Goal: Task Accomplishment & Management: Use online tool/utility

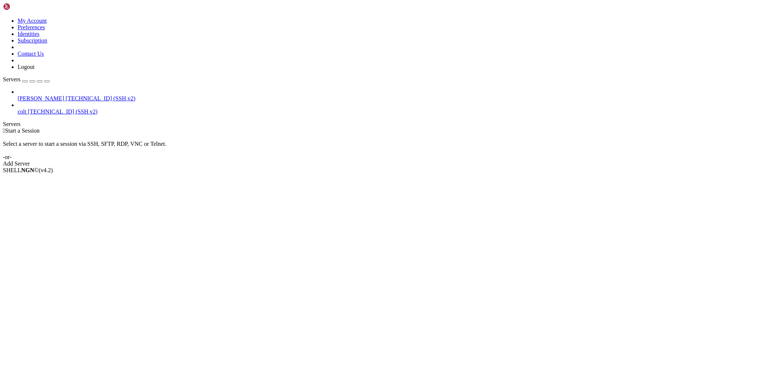
click at [66, 95] on span "[TECHNICAL_ID] (SSH v2)" at bounding box center [101, 98] width 70 height 6
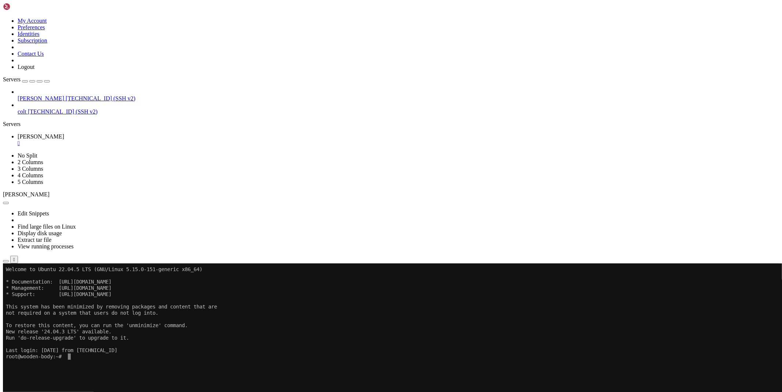
click at [9, 260] on button "button" at bounding box center [6, 261] width 6 height 2
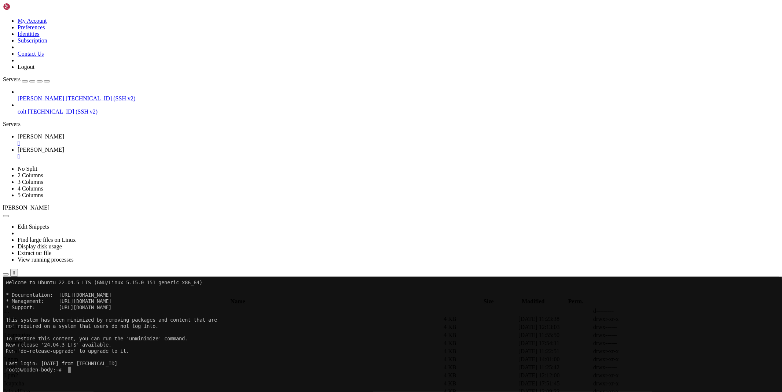
click at [113, 316] on td " bypass" at bounding box center [225, 319] width 443 height 7
type input "/root/ryx/bypass"
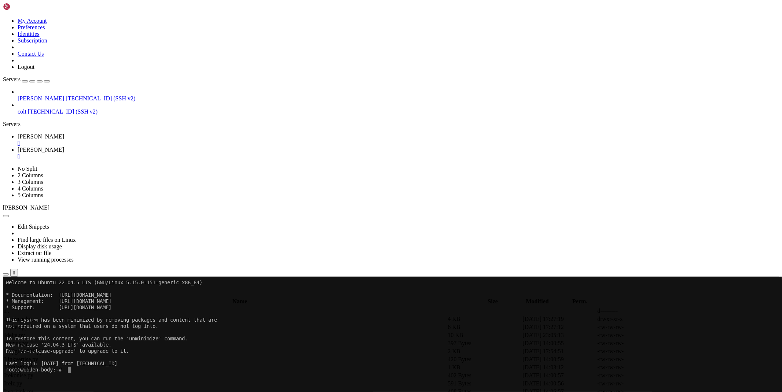
click at [672, 376] on icon at bounding box center [672, 376] width 0 height 0
type textarea "except: return f'An error occurred while bypassing Rekonise (f81dba3)'"
paste textarea
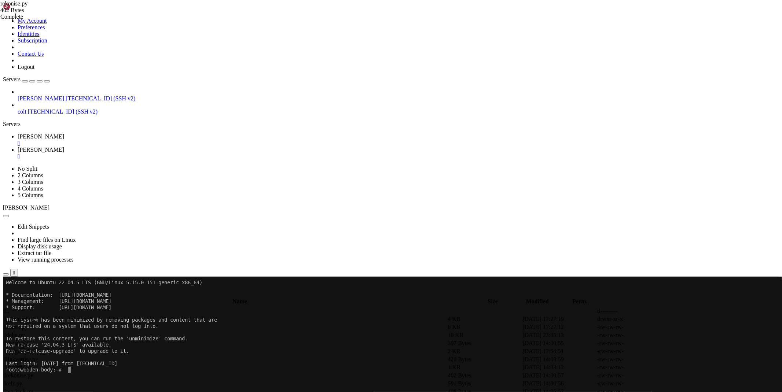
type textarea "except: return f'An error occurred while bypassing Rekonise (f81dba3)'"
click at [672, 376] on icon at bounding box center [672, 376] width 0 height 0
paste textarea
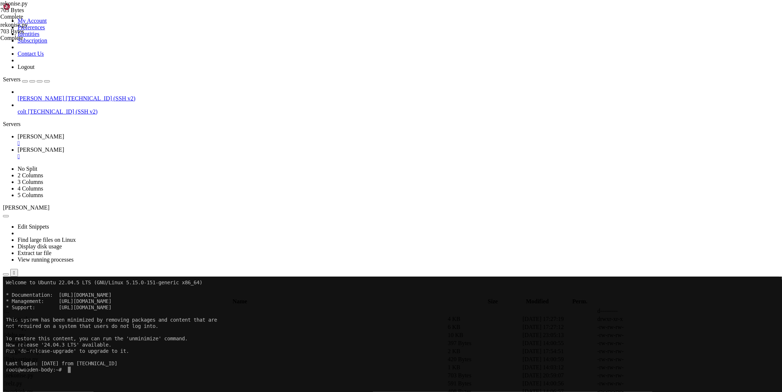
type textarea "except: return f'An error occurred while bypassing Rekonise (f81dba3)'"
click at [110, 133] on link "[PERSON_NAME] " at bounding box center [398, 139] width 761 height 13
click at [161, 153] on div "" at bounding box center [398, 156] width 761 height 7
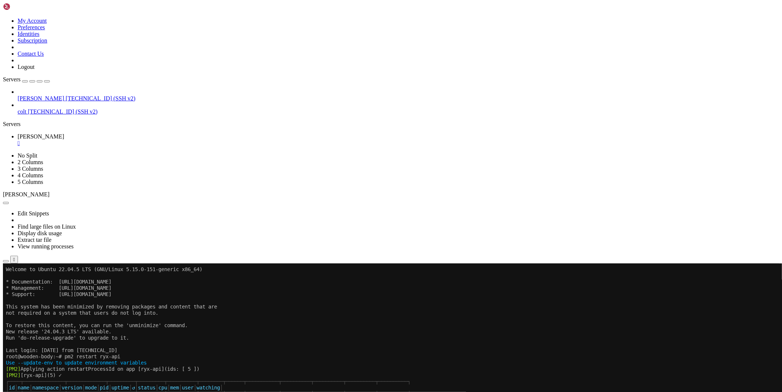
click at [125, 140] on div "" at bounding box center [398, 143] width 761 height 7
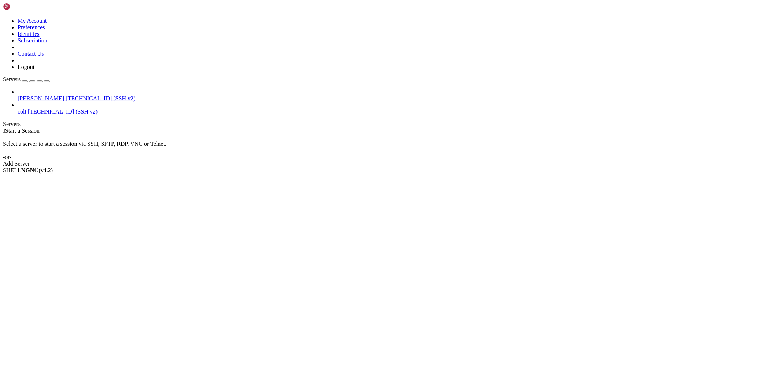
click at [26, 108] on span "colt" at bounding box center [22, 111] width 9 height 6
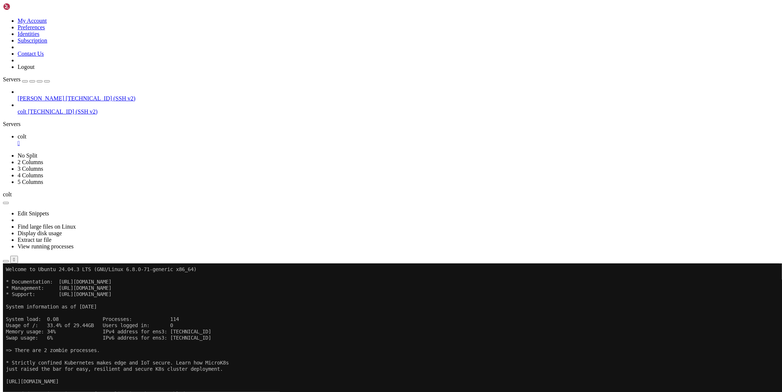
click at [9, 260] on button "button" at bounding box center [6, 261] width 6 height 2
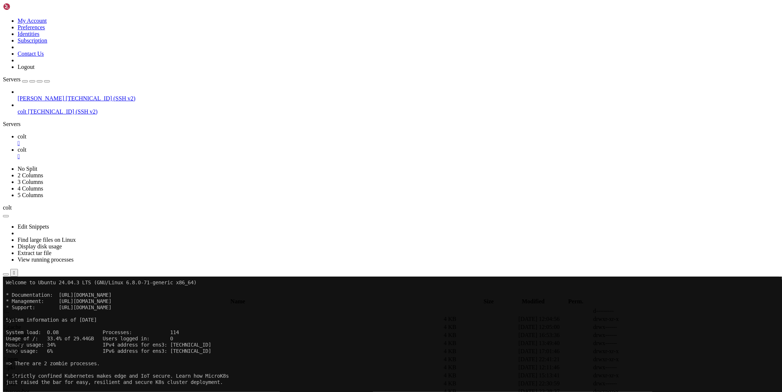
click at [30, 388] on span " bacon-bot" at bounding box center [17, 391] width 26 height 6
type input "/root/bacon-bot"
click at [672, 327] on icon at bounding box center [672, 327] width 0 height 0
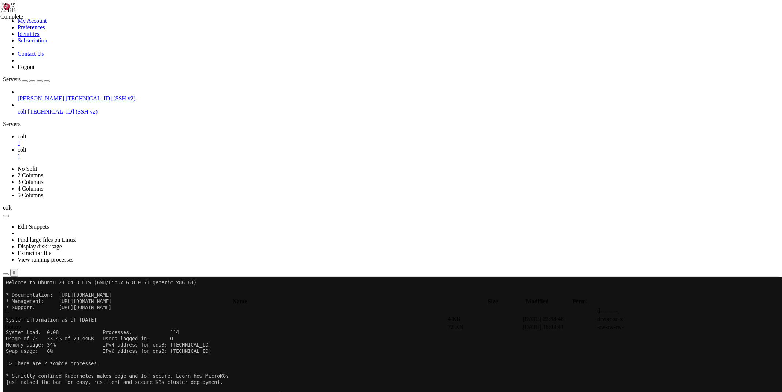
click at [18, 133] on icon at bounding box center [18, 136] width 0 height 6
click at [65, 115] on div "[PERSON_NAME] [TECHNICAL_ID] (SSH v2) colt [TECHNICAL_ID] (SSH v2)" at bounding box center [391, 102] width 776 height 26
click at [120, 133] on link "colt " at bounding box center [398, 139] width 761 height 13
click at [119, 140] on div "" at bounding box center [398, 143] width 761 height 7
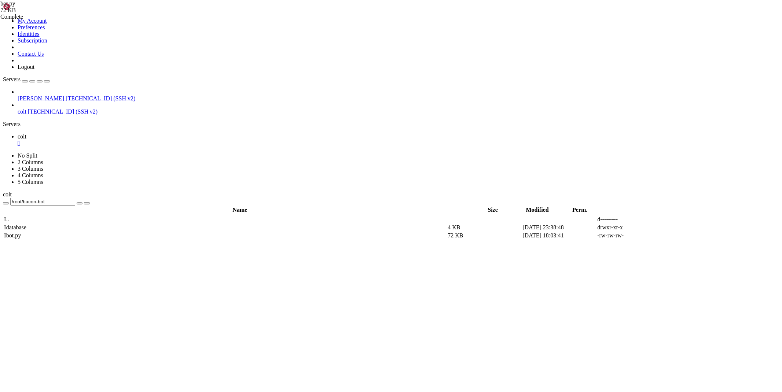
click at [119, 140] on div "" at bounding box center [398, 143] width 761 height 7
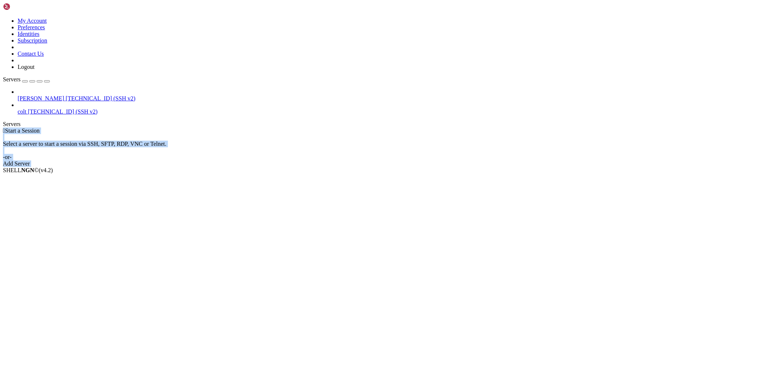
click at [119, 128] on div " Start a Session Select a server to start a session via SSH, SFTP, RDP, VNC or…" at bounding box center [391, 148] width 776 height 40
click at [430, 161] on div "Add Server" at bounding box center [391, 164] width 776 height 7
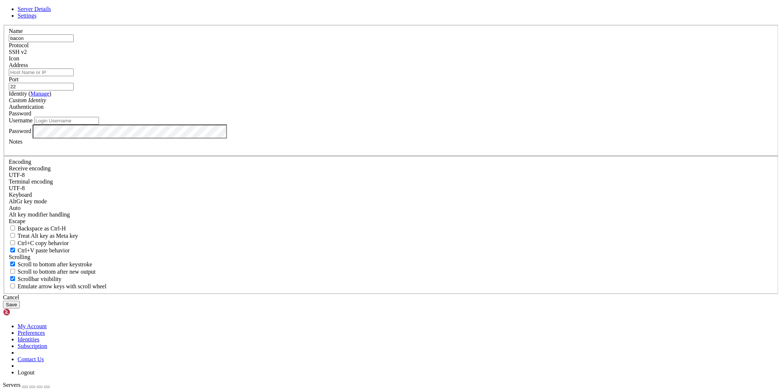
type input "bacon"
click at [74, 76] on input "Address" at bounding box center [41, 73] width 65 height 8
paste input "[TECHNICAL_ID]"
type input "[TECHNICAL_ID]"
click at [99, 125] on input "Username" at bounding box center [66, 121] width 65 height 8
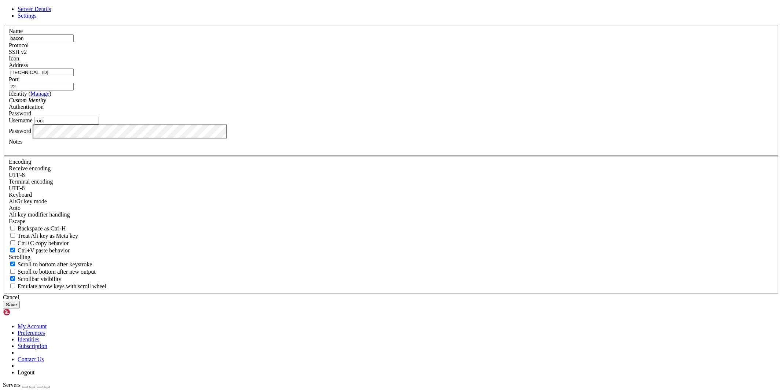
type input "root"
click at [20, 301] on button "Save" at bounding box center [11, 305] width 17 height 8
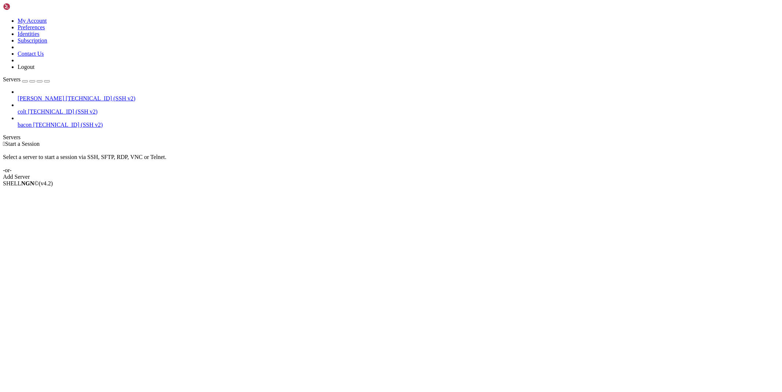
click at [58, 122] on span "[TECHNICAL_ID] (SSH v2)" at bounding box center [68, 125] width 70 height 6
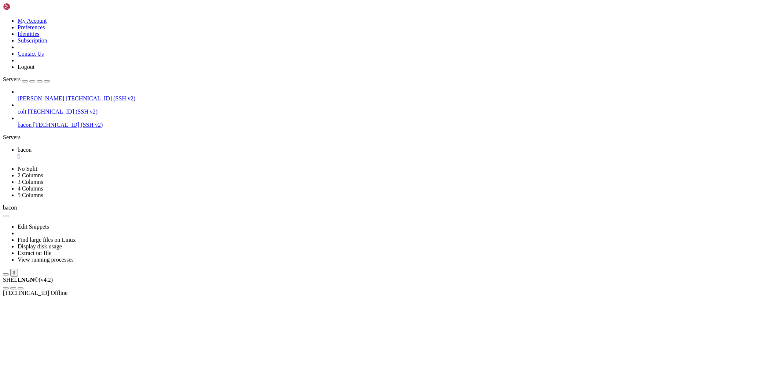
scroll to position [0, 0]
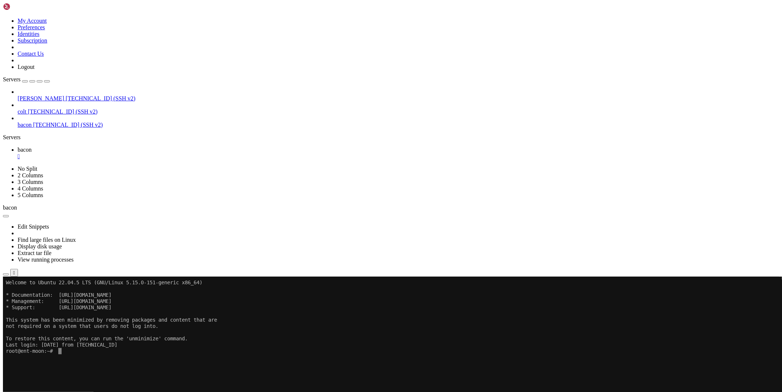
click at [9, 273] on button "button" at bounding box center [6, 274] width 6 height 2
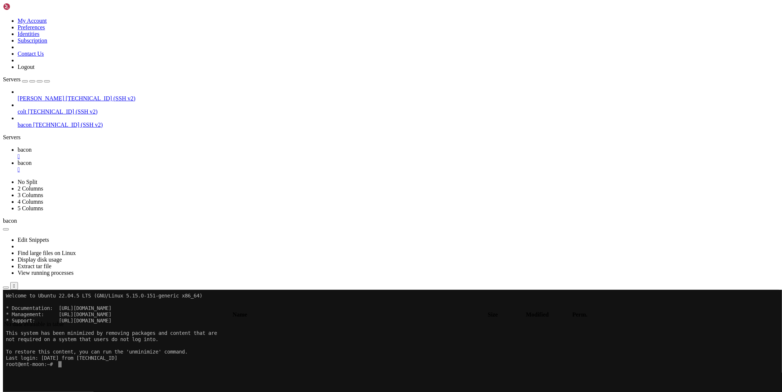
type input "/root"
click at [126, 153] on div "" at bounding box center [398, 156] width 761 height 7
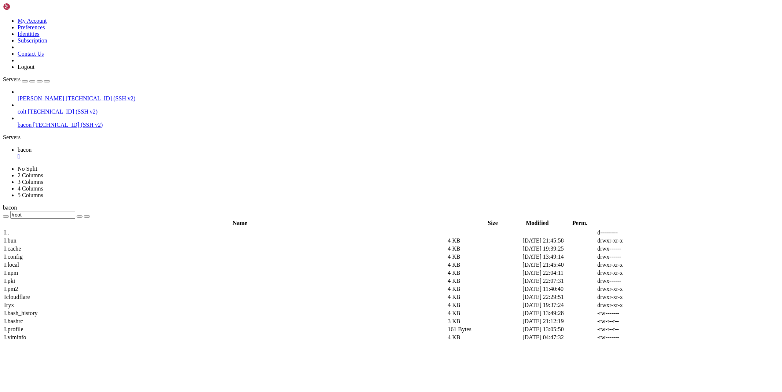
click at [126, 153] on div "" at bounding box center [398, 156] width 761 height 7
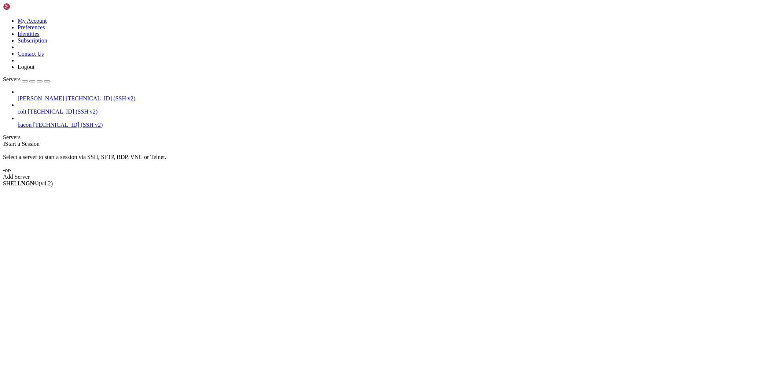
click at [26, 108] on span "colt" at bounding box center [22, 111] width 9 height 6
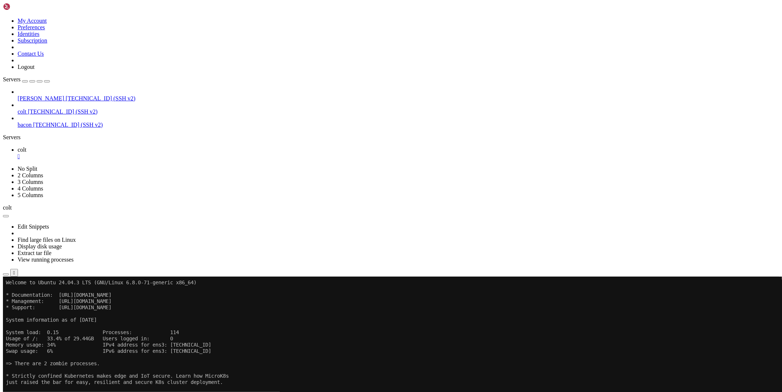
click at [6, 275] on icon "button" at bounding box center [6, 275] width 0 height 0
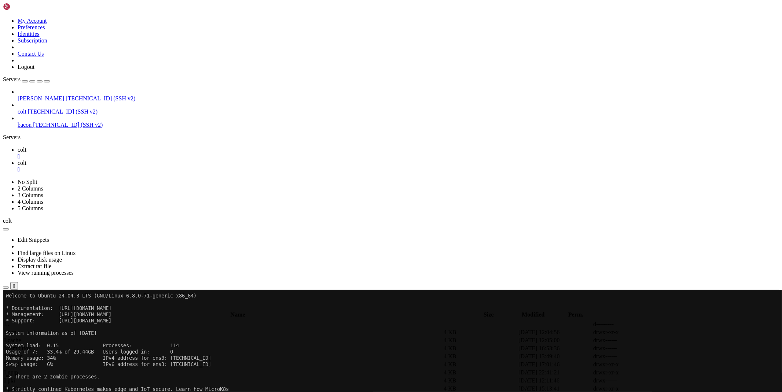
click at [142, 329] on td " database" at bounding box center [225, 332] width 443 height 7
type input "/root/bacon-bot/database"
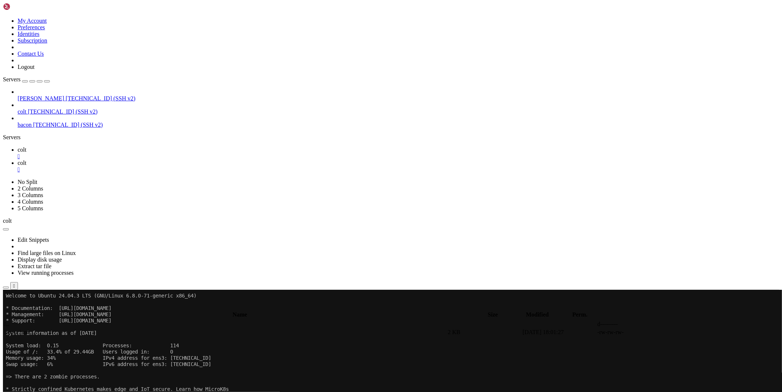
click at [672, 332] on icon at bounding box center [672, 332] width 0 height 0
click at [121, 153] on div "" at bounding box center [398, 156] width 761 height 7
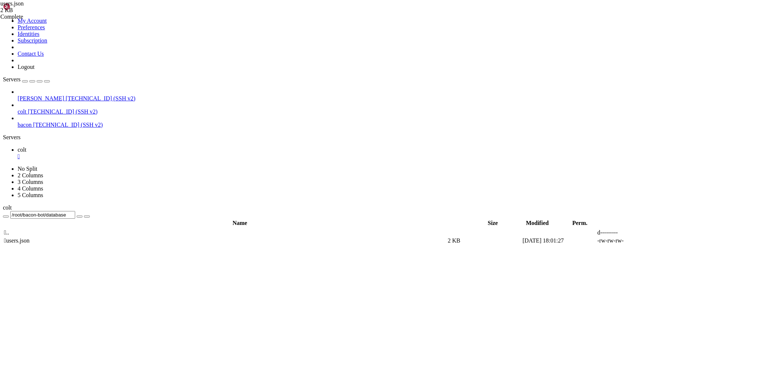
click at [119, 153] on div "" at bounding box center [398, 156] width 761 height 7
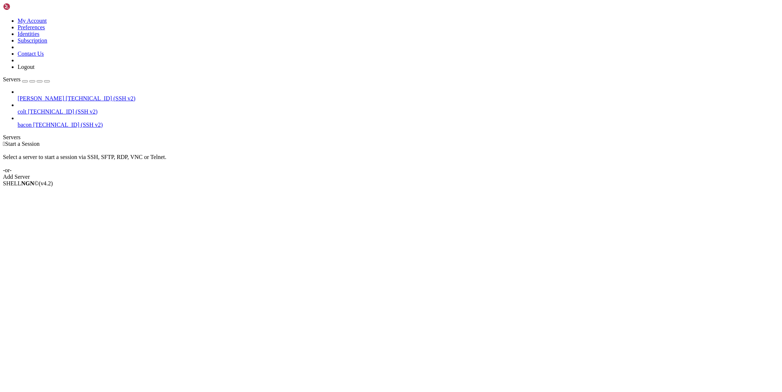
click at [61, 95] on span "[PERSON_NAME]" at bounding box center [41, 98] width 47 height 6
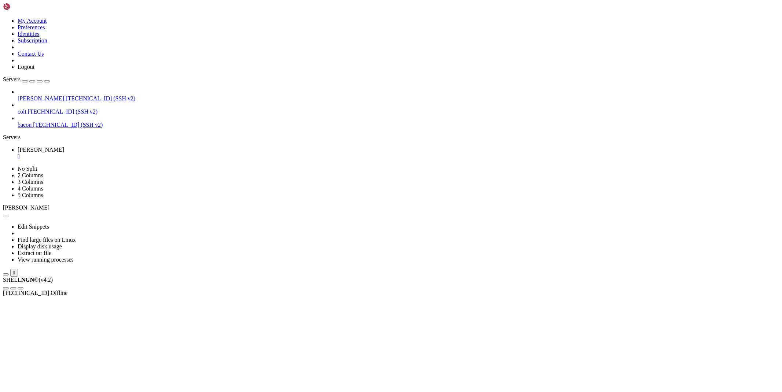
scroll to position [0, 0]
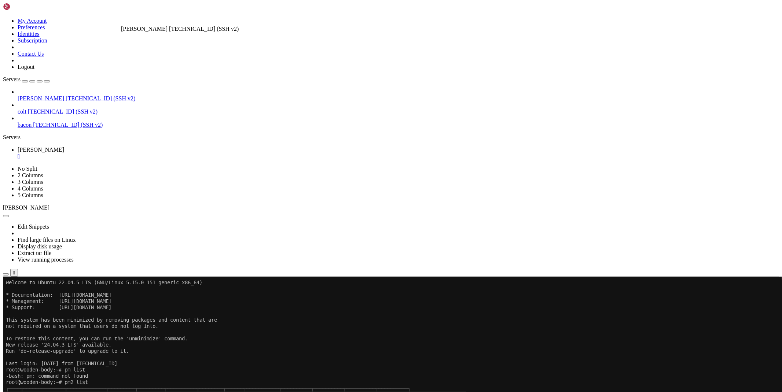
click at [6, 275] on icon "button" at bounding box center [6, 275] width 0 height 0
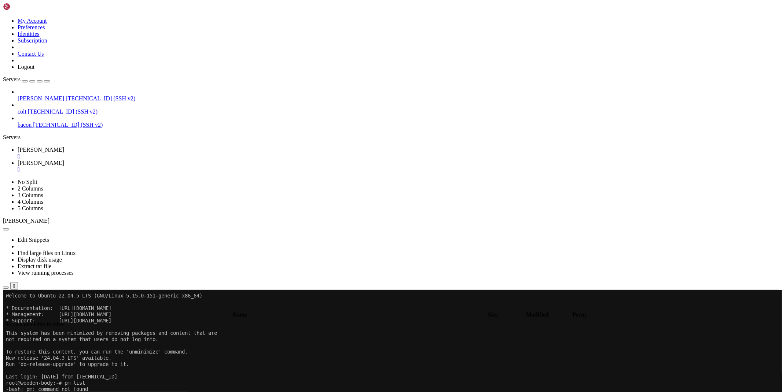
type input "/root"
click at [161, 166] on div "" at bounding box center [398, 169] width 761 height 7
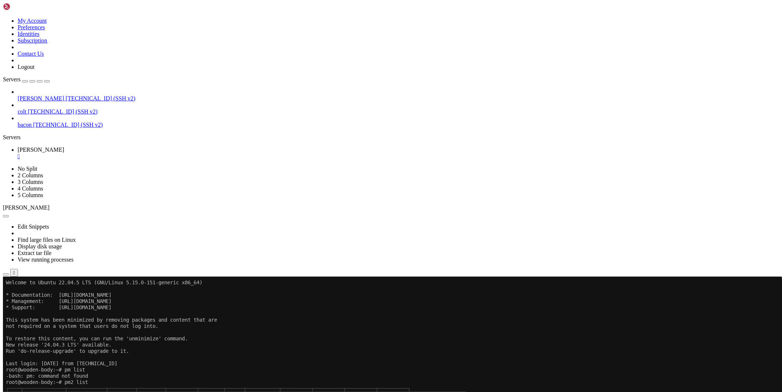
click at [124, 153] on div "" at bounding box center [398, 156] width 761 height 7
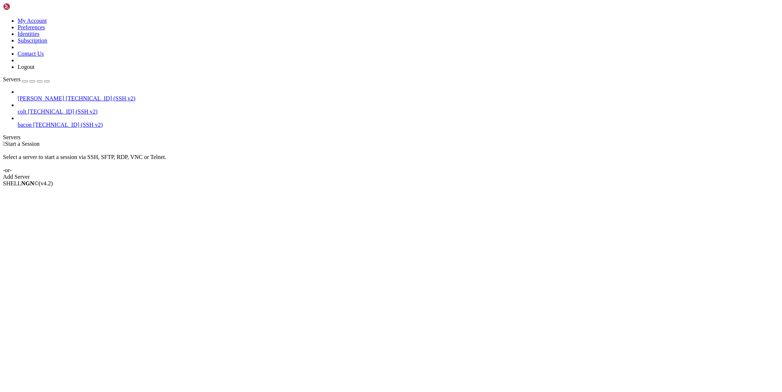
click at [32, 122] on span "bacon" at bounding box center [25, 125] width 14 height 6
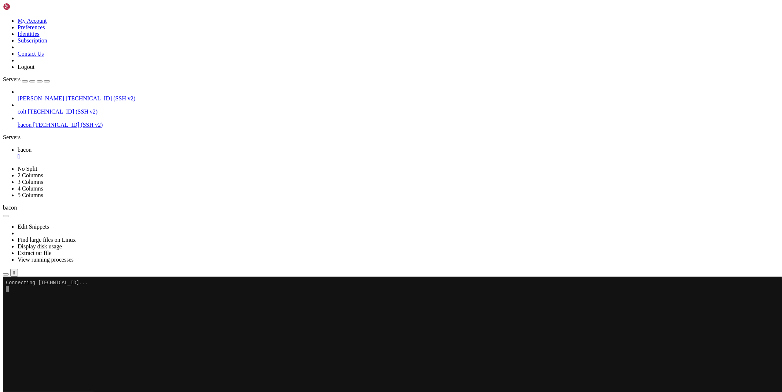
click at [6, 275] on icon "button" at bounding box center [6, 275] width 0 height 0
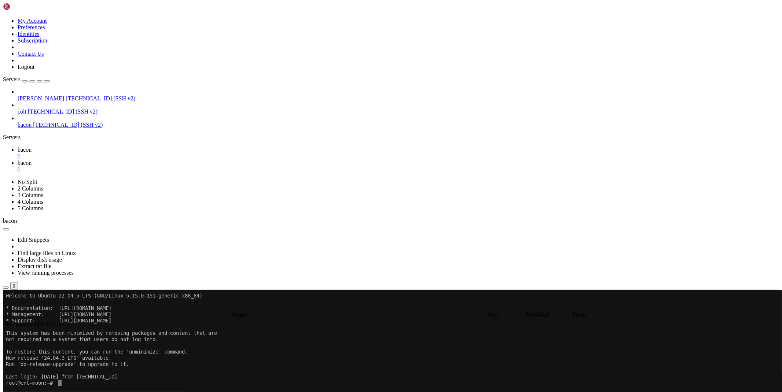
type input "/root"
click at [167, 166] on div "" at bounding box center [398, 169] width 761 height 7
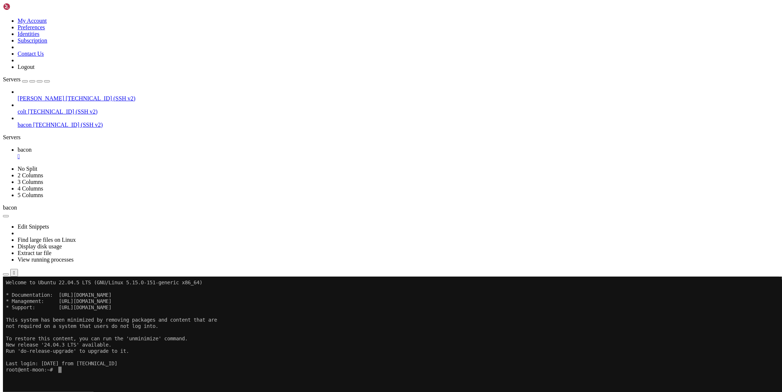
click at [125, 153] on div "" at bounding box center [398, 156] width 761 height 7
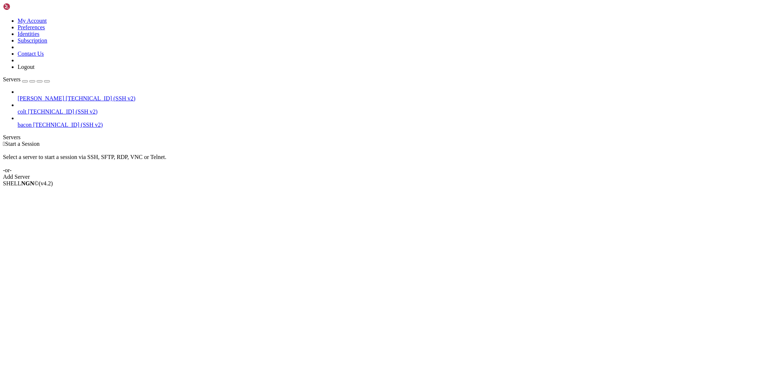
click at [32, 108] on span "[TECHNICAL_ID] (SSH v2)" at bounding box center [63, 111] width 70 height 6
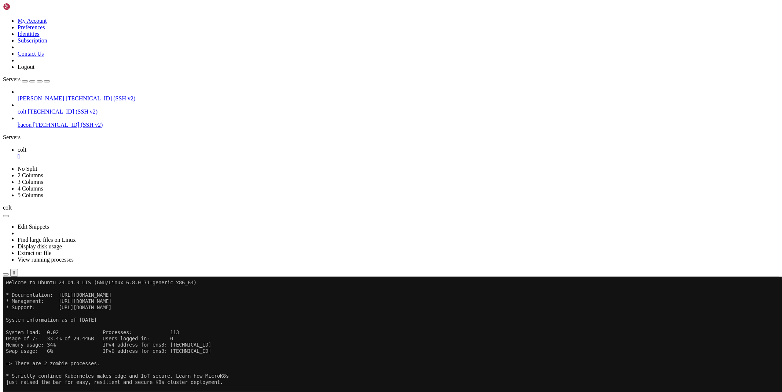
click at [9, 273] on button "button" at bounding box center [6, 274] width 6 height 2
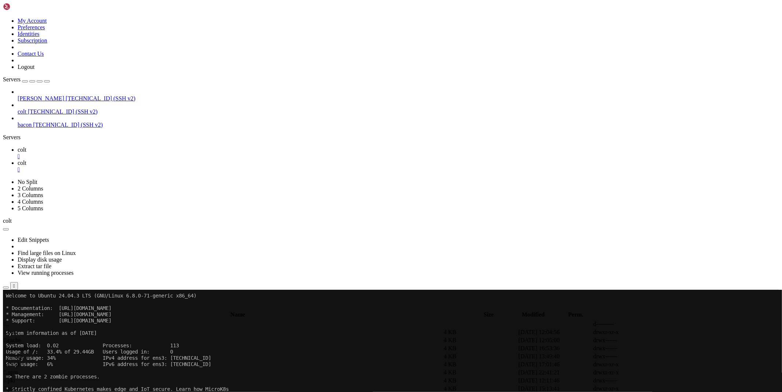
type input "/root/bacon-bot"
click at [672, 340] on icon at bounding box center [672, 340] width 0 height 0
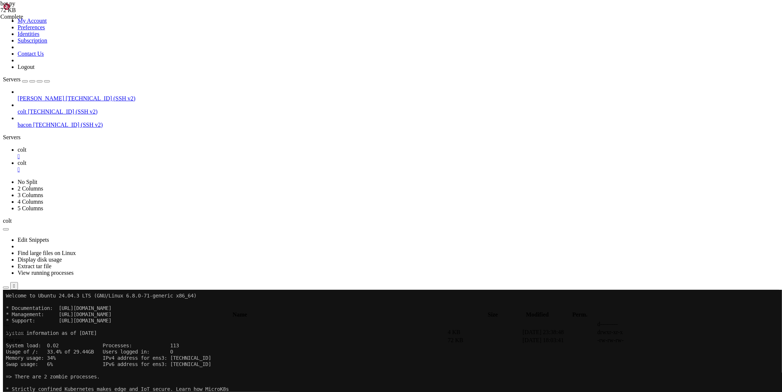
paste textarea
type textarea "bot.infinity_polling()"
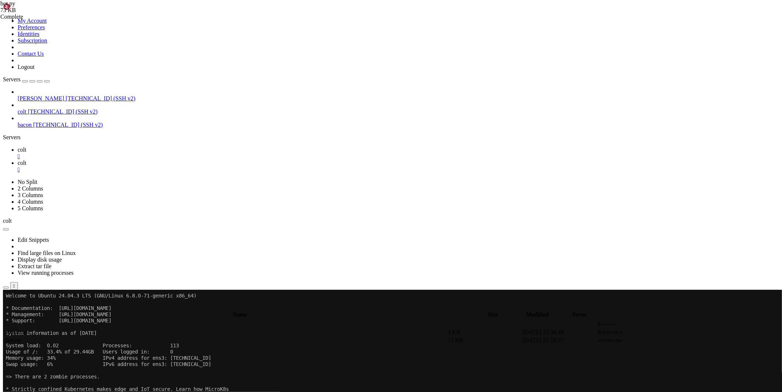
click at [672, 340] on icon at bounding box center [672, 340] width 0 height 0
paste textarea
type textarea "bot.infinity_polling()"
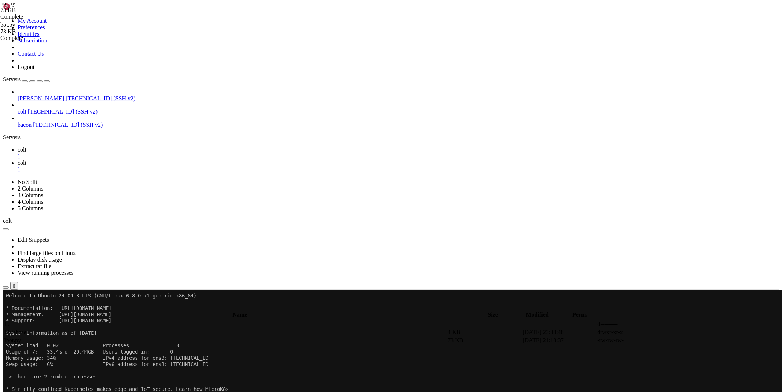
click at [110, 147] on link "colt " at bounding box center [398, 153] width 761 height 13
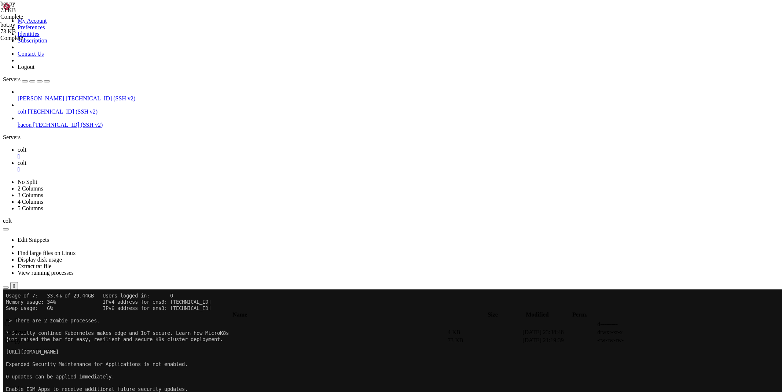
click at [152, 166] on div "" at bounding box center [398, 169] width 761 height 7
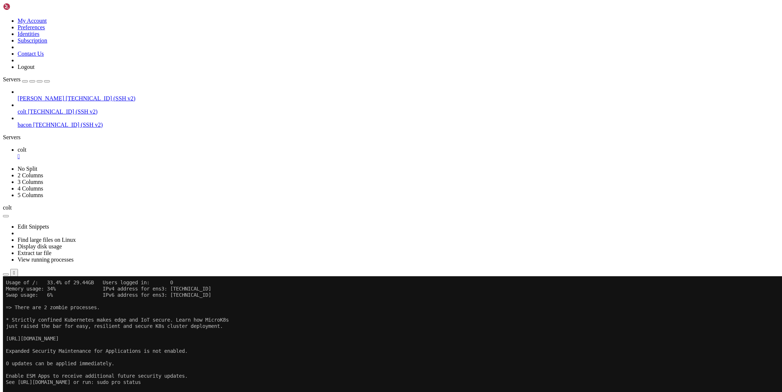
click at [120, 153] on div "" at bounding box center [398, 156] width 761 height 7
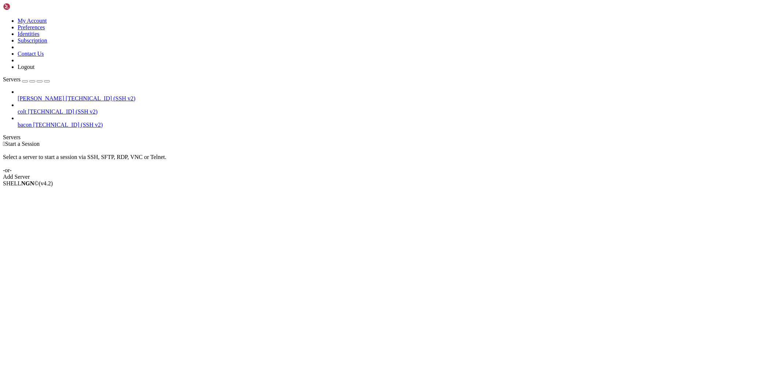
click at [41, 95] on span "[PERSON_NAME]" at bounding box center [41, 98] width 47 height 6
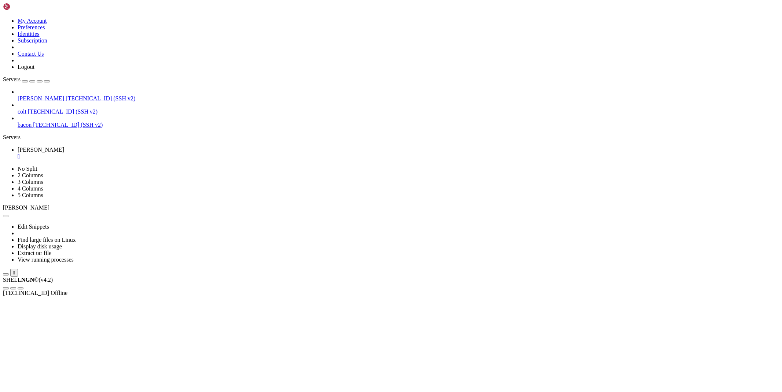
scroll to position [0, 0]
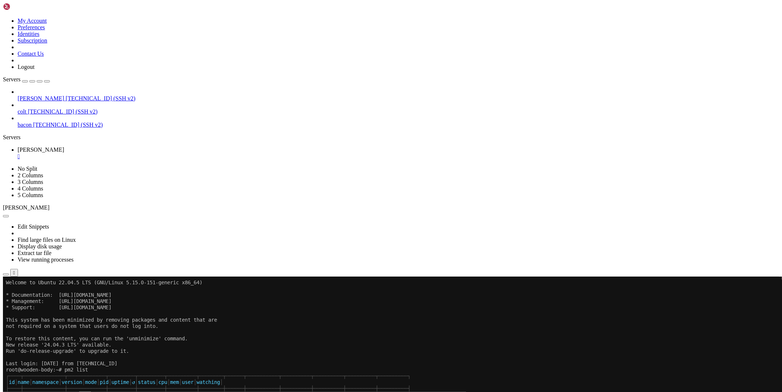
click at [118, 211] on div "Edit Snippets Find large files on Linux Display disk usage Extract tar file Vie…" at bounding box center [391, 244] width 776 height 66
click at [6, 275] on icon "button" at bounding box center [6, 275] width 0 height 0
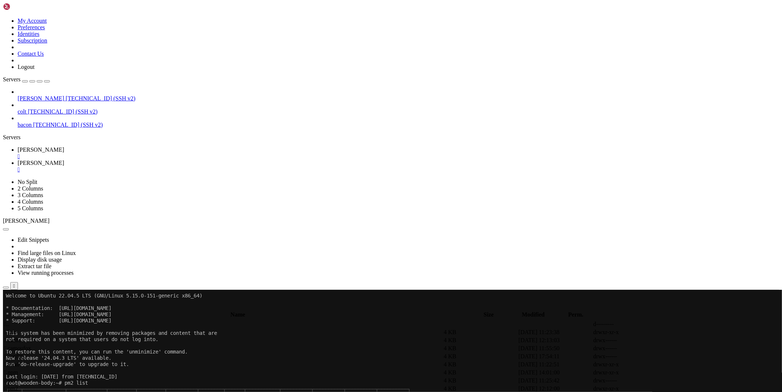
type input "/root/ryx"
click at [672, 349] on icon at bounding box center [672, 349] width 0 height 0
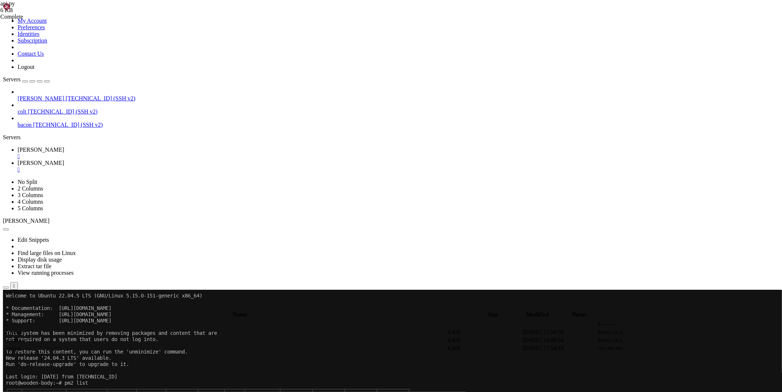
drag, startPoint x: 235, startPoint y: 218, endPoint x: 136, endPoint y: 217, distance: 98.2
type textarea "elif url.startswith('[URL][DOMAIN_NAME]', '[URL][DOMAIN_NAME]):"
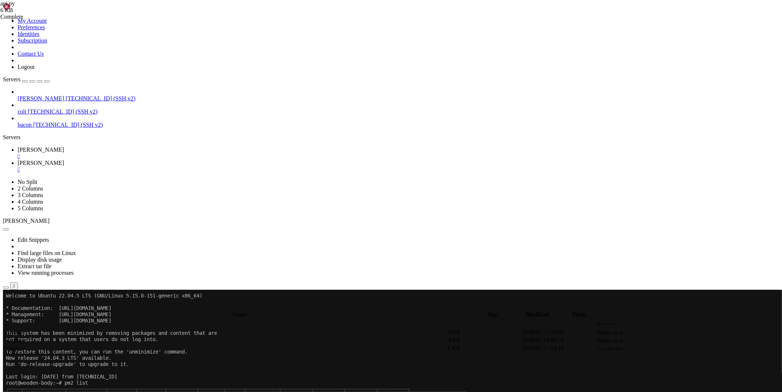
click at [18, 147] on icon at bounding box center [18, 150] width 0 height 6
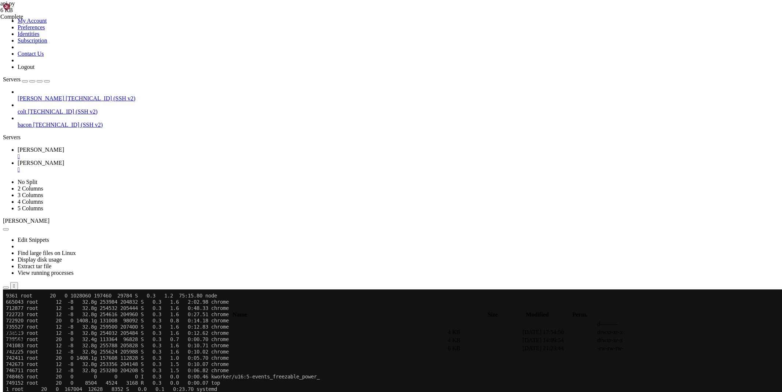
scroll to position [211, 0]
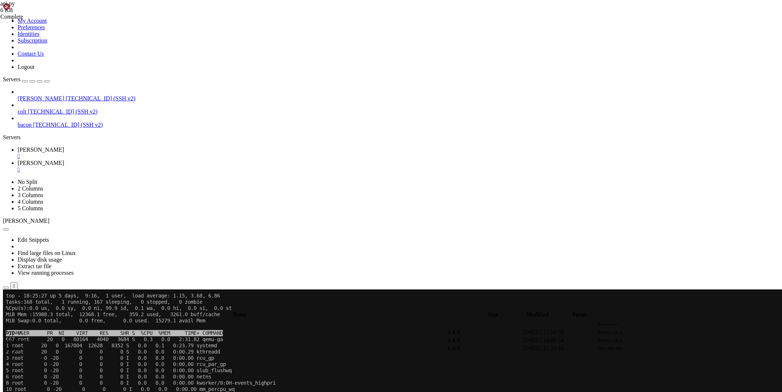
click at [18, 160] on icon at bounding box center [18, 163] width 0 height 6
click at [672, 349] on icon at bounding box center [672, 349] width 0 height 0
type textarea "from quart import Quart, request, jsonify"
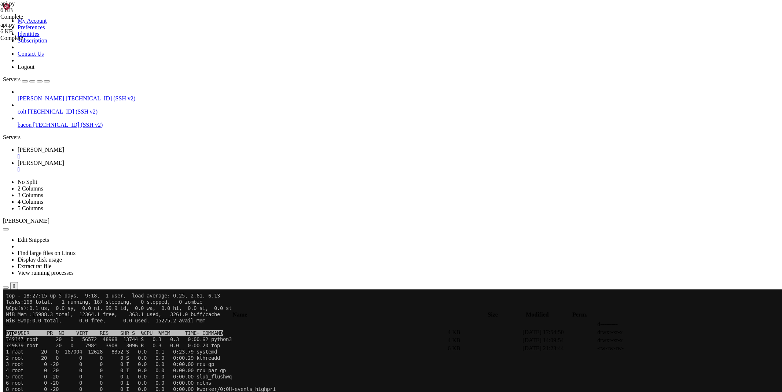
type textarea "elif url.startswith('[URL][DOMAIN_NAME]', '[URL][DOMAIN_NAME]):"
drag, startPoint x: 294, startPoint y: 196, endPoint x: 136, endPoint y: 196, distance: 157.6
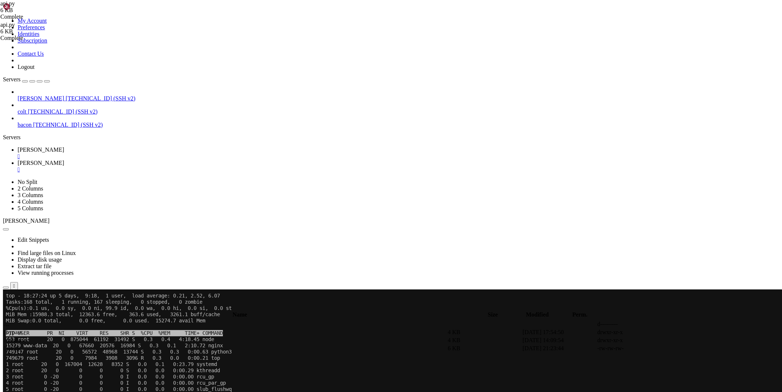
paste textarea "elif url.startswith(('https://rekonise.com/', 'https://rekonise.org/')):"
type textarea "elif url.startswith(('https://rekonise.com/', 'https://rekonise.org/')):"
click at [64, 147] on span "[PERSON_NAME]" at bounding box center [41, 150] width 47 height 6
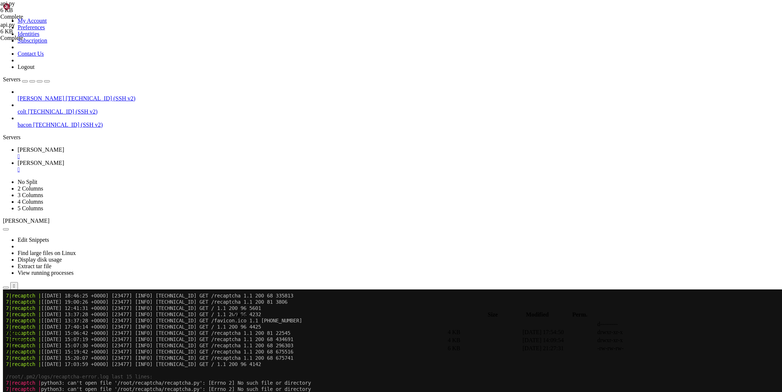
scroll to position [1028, 0]
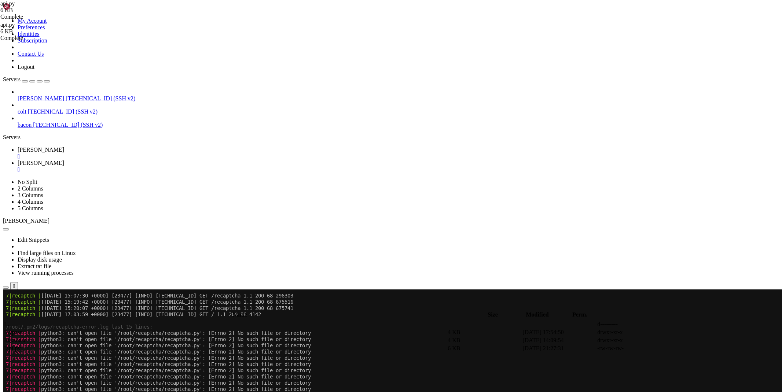
click at [32, 122] on span "bacon" at bounding box center [25, 125] width 14 height 6
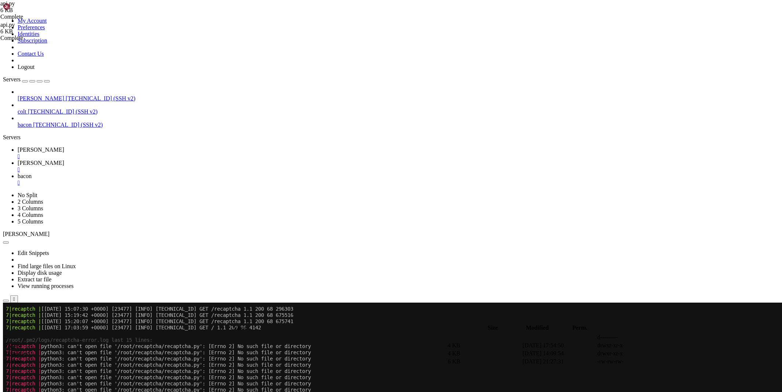
scroll to position [0, 0]
click at [202, 180] on div "" at bounding box center [398, 183] width 761 height 7
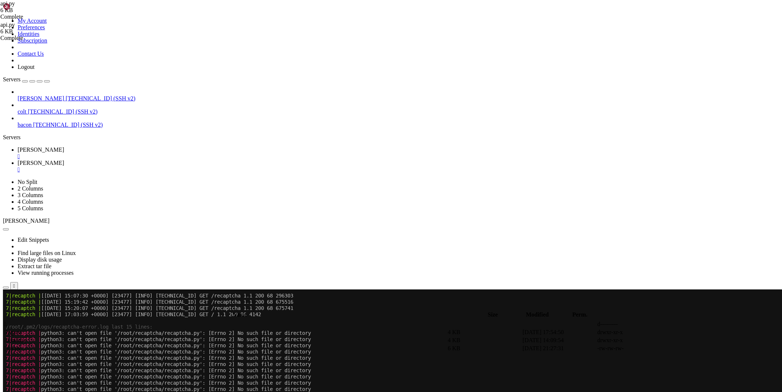
click at [159, 166] on div "" at bounding box center [398, 169] width 761 height 7
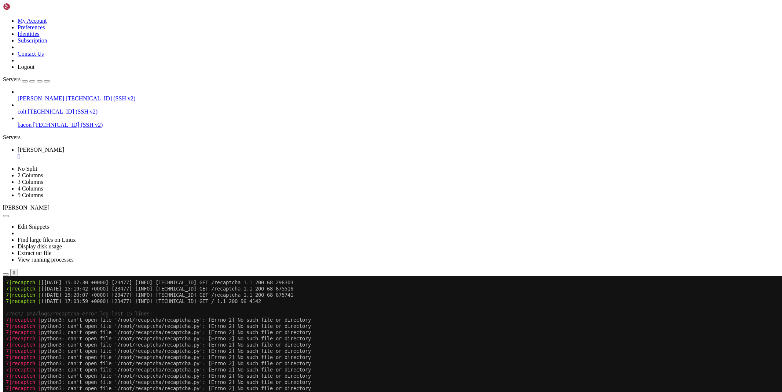
click at [125, 153] on div "" at bounding box center [398, 156] width 761 height 7
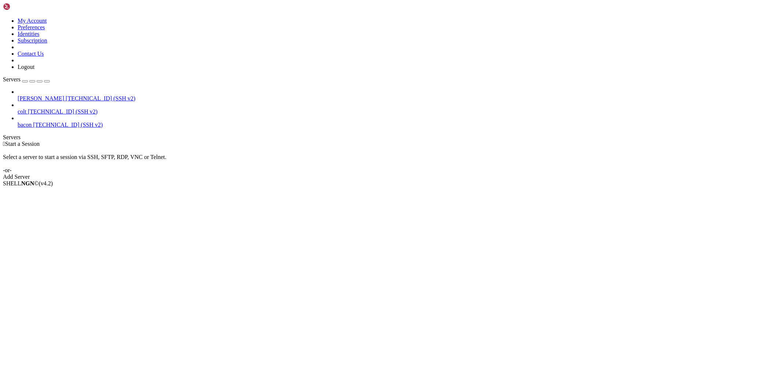
click at [32, 122] on span "bacon" at bounding box center [25, 125] width 14 height 6
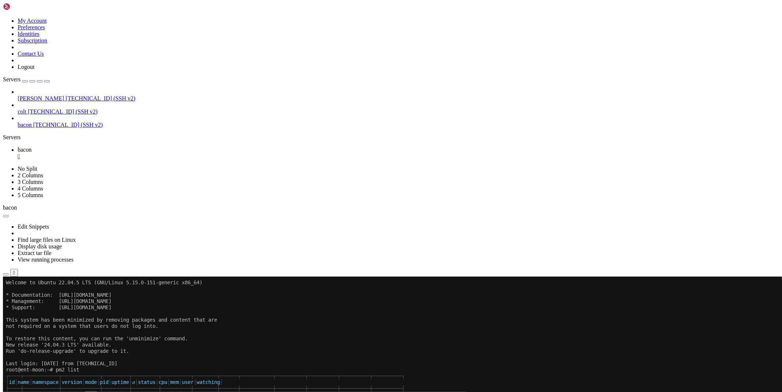
click at [6, 275] on icon "button" at bounding box center [6, 275] width 0 height 0
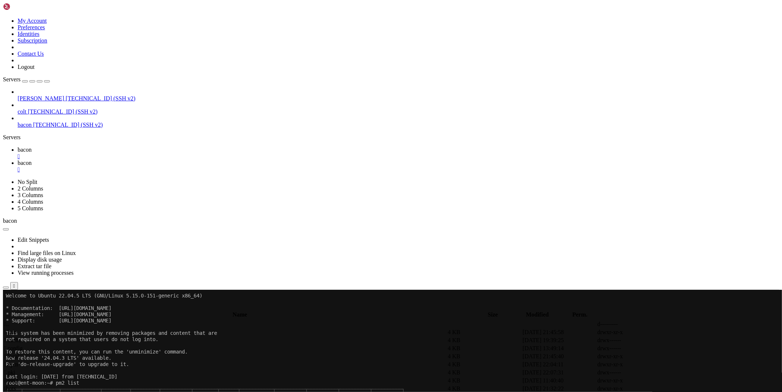
click at [16, 386] on span " bots" at bounding box center [10, 389] width 12 height 6
click at [26, 329] on span " database" at bounding box center [15, 332] width 22 height 6
type input "/root/bots/database"
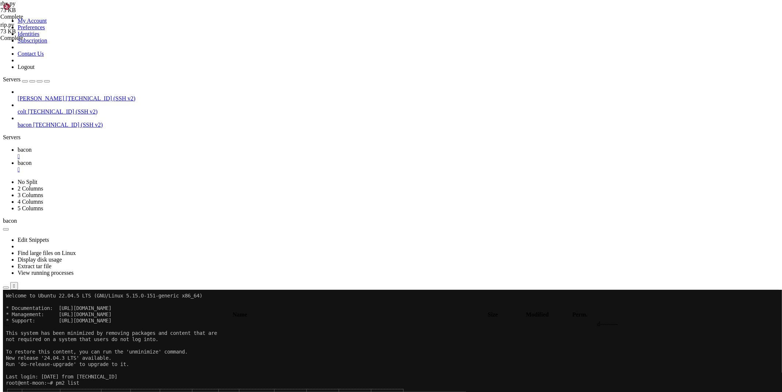
click at [162, 160] on link "bacon " at bounding box center [398, 166] width 761 height 13
click at [165, 166] on div "" at bounding box center [398, 169] width 761 height 7
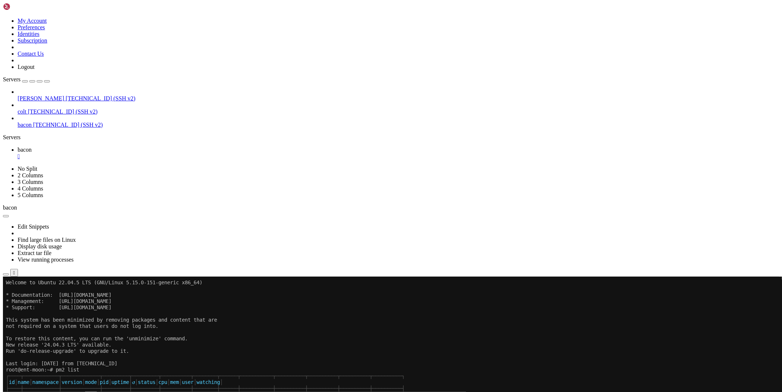
click at [125, 153] on div "" at bounding box center [398, 156] width 761 height 7
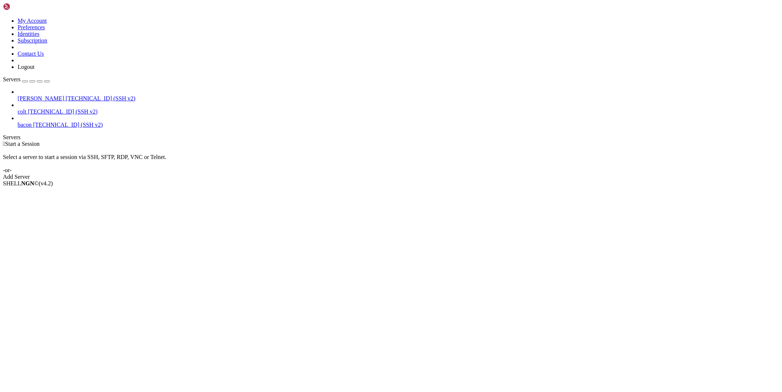
click at [49, 108] on span "[TECHNICAL_ID] (SSH v2)" at bounding box center [63, 111] width 70 height 6
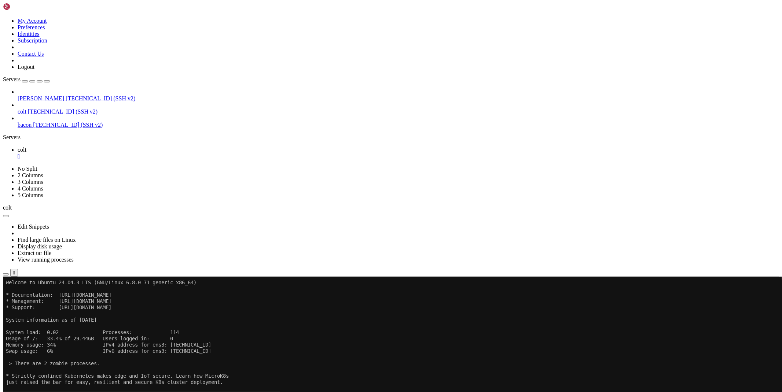
click at [6, 275] on icon "button" at bounding box center [6, 275] width 0 height 0
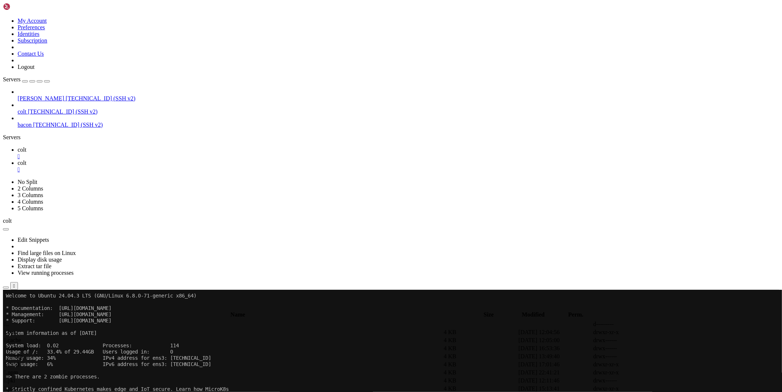
click at [26, 329] on span " database" at bounding box center [15, 332] width 22 height 6
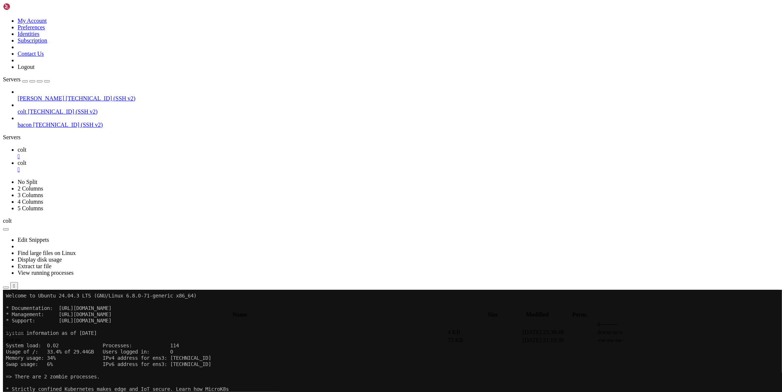
click at [26, 329] on span " database" at bounding box center [15, 332] width 22 height 6
type input "/root/bacon-bot/database"
click at [672, 332] on link at bounding box center [672, 332] width 0 height 0
click at [120, 153] on div "" at bounding box center [398, 156] width 761 height 7
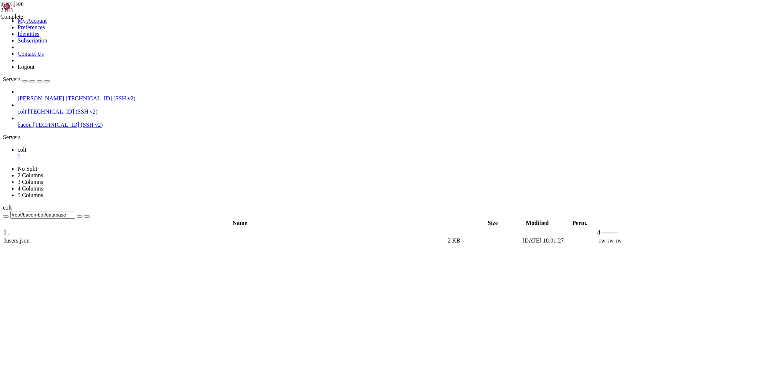
click at [120, 153] on div "" at bounding box center [398, 156] width 761 height 7
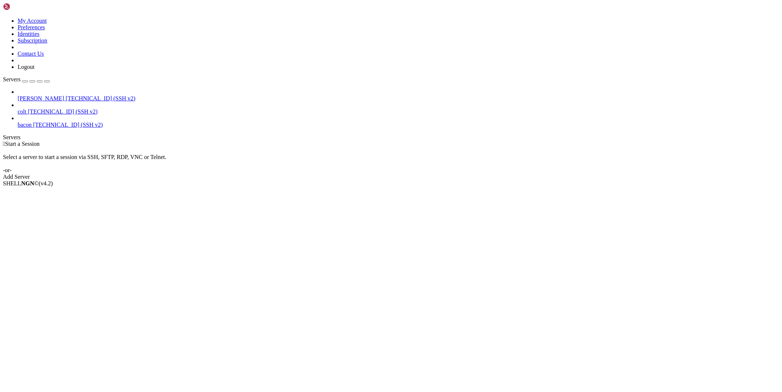
click at [32, 122] on span "bacon" at bounding box center [25, 125] width 14 height 6
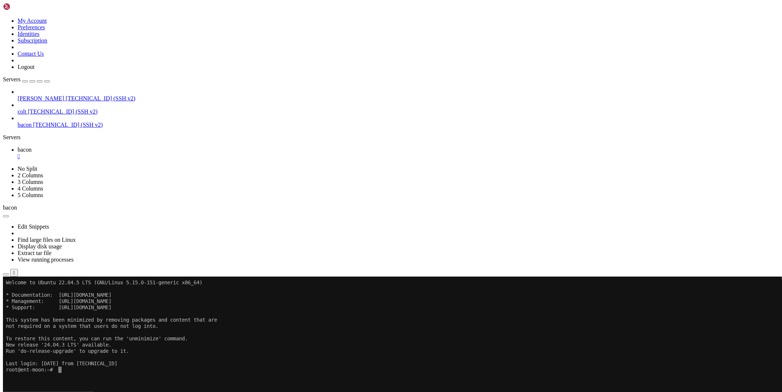
click at [6, 275] on icon "button" at bounding box center [6, 275] width 0 height 0
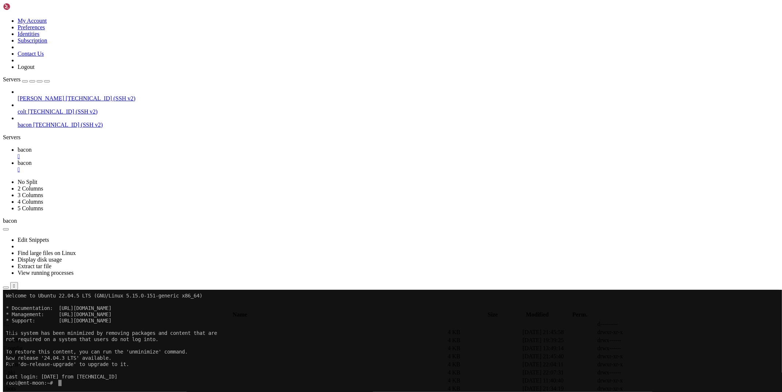
click at [114, 385] on td " bots" at bounding box center [225, 388] width 443 height 7
click at [26, 329] on span " database" at bounding box center [15, 332] width 22 height 6
click at [118, 321] on td " .." at bounding box center [225, 324] width 443 height 7
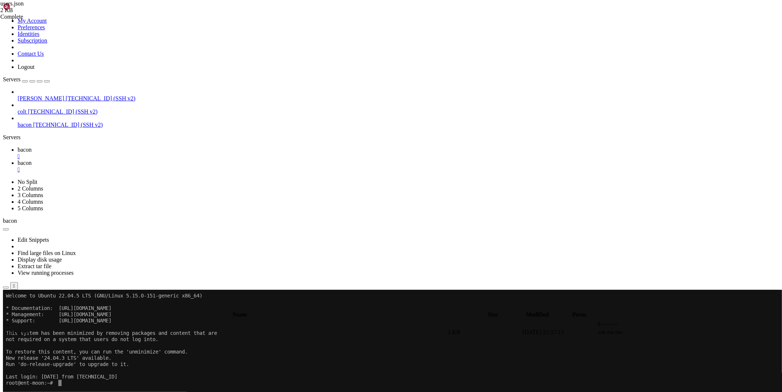
click at [118, 321] on td " .." at bounding box center [225, 324] width 443 height 7
type input "/root/bots"
click at [672, 340] on icon at bounding box center [672, 340] width 0 height 0
drag, startPoint x: 261, startPoint y: 57, endPoint x: 162, endPoint y: 59, distance: 98.2
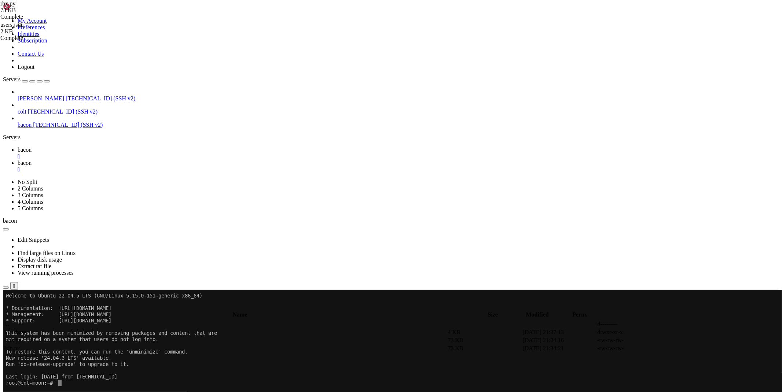
type textarea "with open(users, 'w') as file: json.dump(data, file, indent=None, ensure_ascii=…"
click at [672, 349] on icon at bounding box center [672, 349] width 0 height 0
drag, startPoint x: 162, startPoint y: 57, endPoint x: 261, endPoint y: 57, distance: 99.0
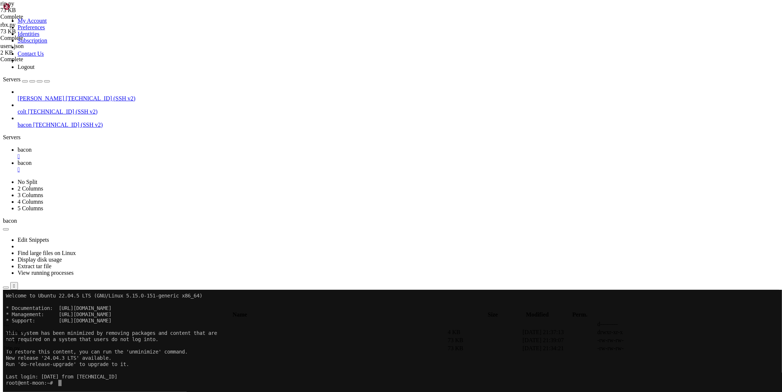
paste textarea "7864715821:AAFmTAI73-owXhk8pt3yNJuvIQ8il09Ts8E"
type textarea "bot = telebot.TeleBot('7864715821:AAFmTAI73-owXhk8pt3yNJuvIQ8il09Ts8E')"
click at [112, 147] on link "bacon " at bounding box center [398, 153] width 761 height 13
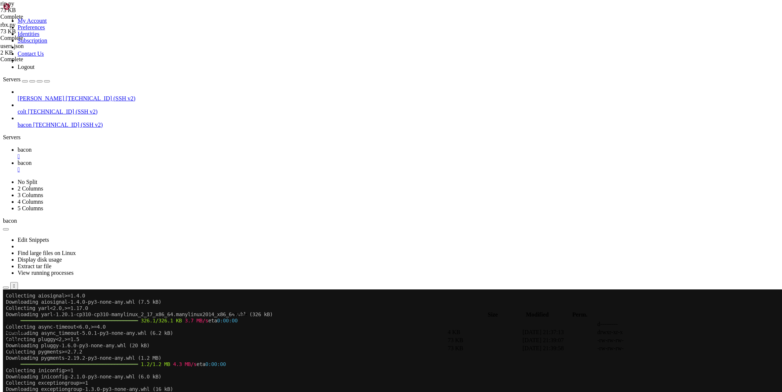
scroll to position [666, 0]
